Goal: Navigation & Orientation: Go to known website

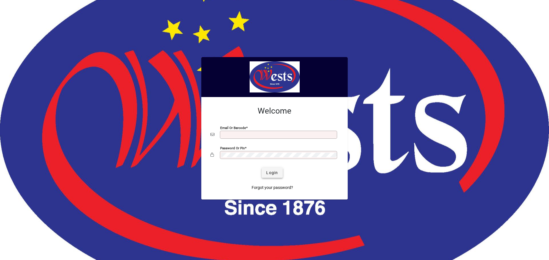
type input "**********"
click at [271, 173] on span "Login" at bounding box center [272, 173] width 12 height 6
